Goal: Book appointment/travel/reservation

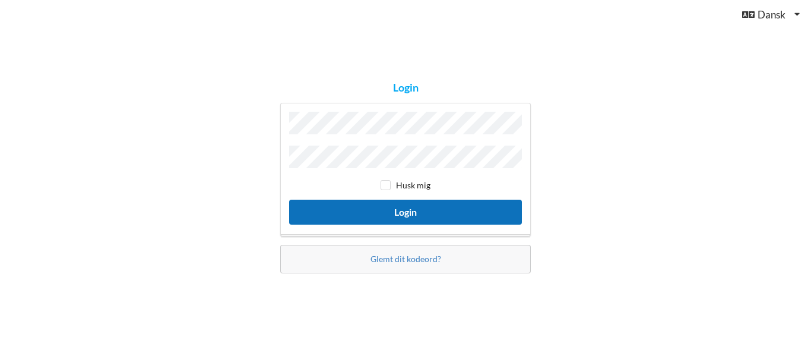
click at [418, 209] on button "Login" at bounding box center [405, 212] width 233 height 24
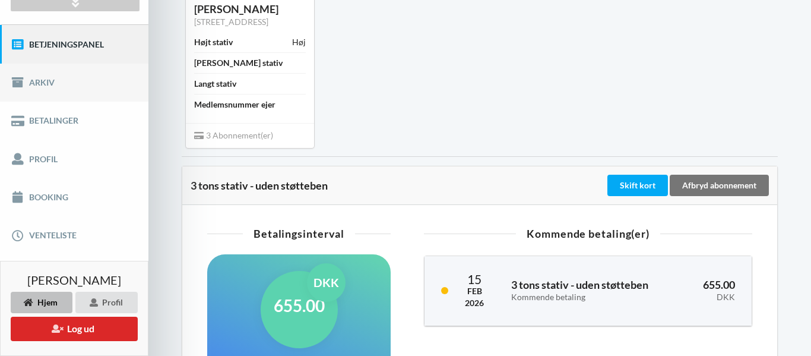
scroll to position [126, 0]
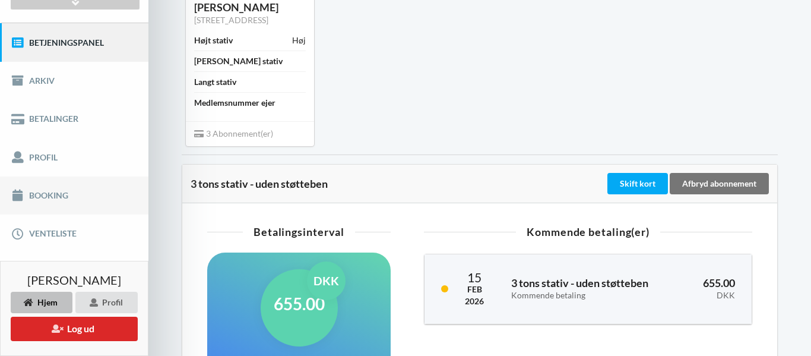
click at [50, 198] on link "Booking" at bounding box center [74, 195] width 148 height 38
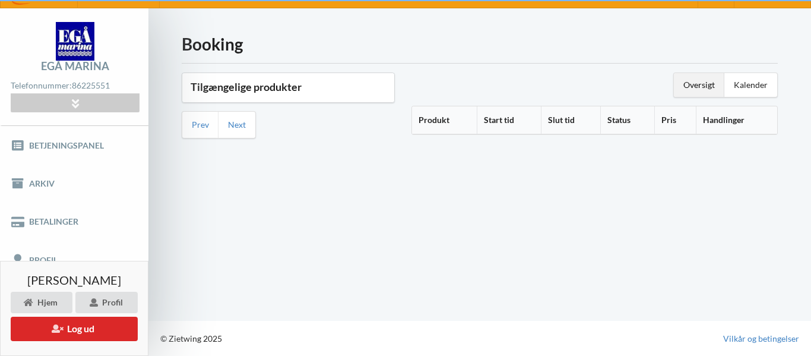
scroll to position [23, 0]
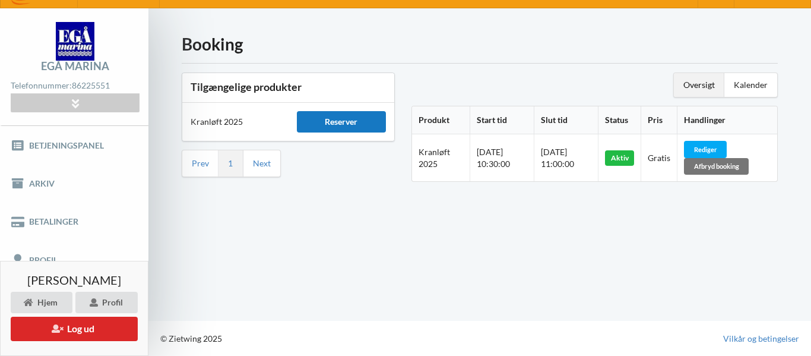
click at [325, 125] on div "Reserver" at bounding box center [342, 121] width 90 height 21
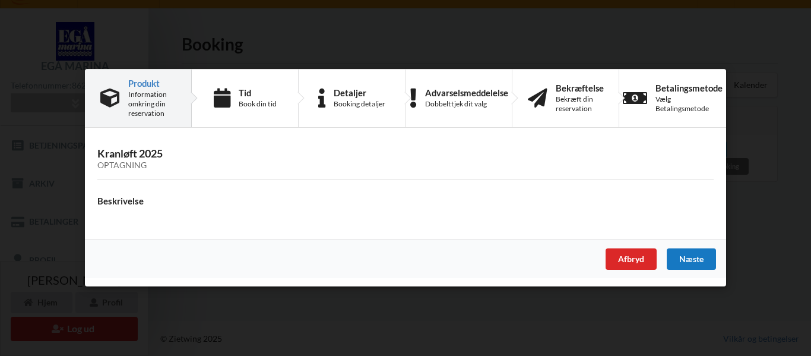
click at [681, 257] on div "Næste" at bounding box center [691, 259] width 49 height 21
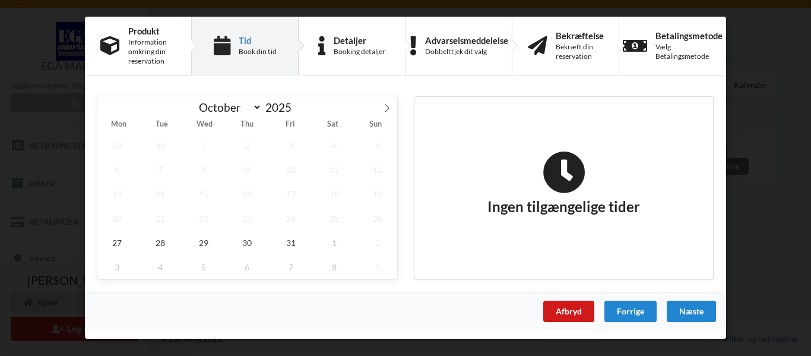
click at [561, 310] on div "Afbryd" at bounding box center [568, 311] width 51 height 21
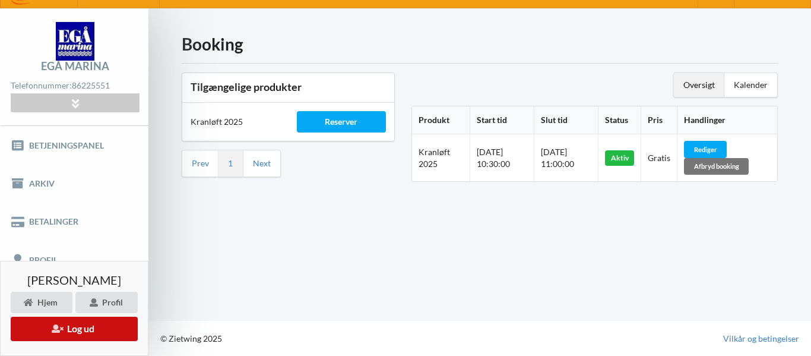
click at [94, 330] on button "Log ud" at bounding box center [74, 329] width 127 height 24
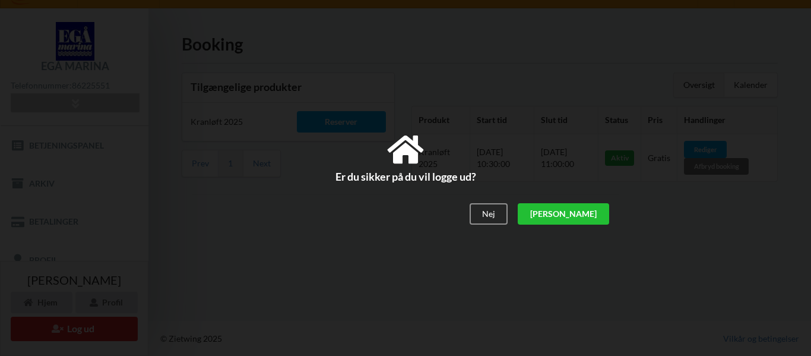
click at [585, 218] on div "[PERSON_NAME]" at bounding box center [563, 213] width 91 height 21
